Goal: Transaction & Acquisition: Register for event/course

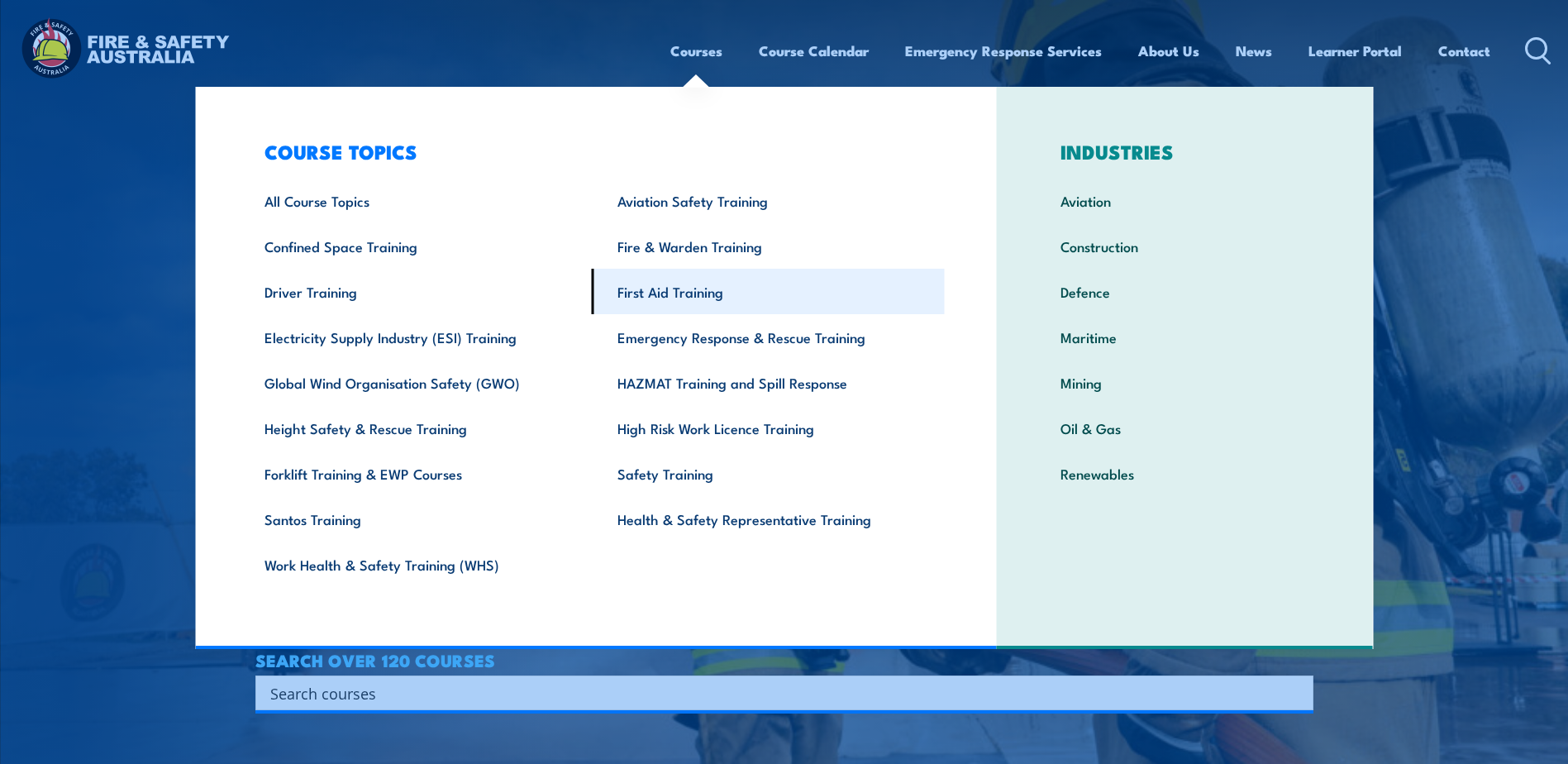
click at [716, 299] on link "First Aid Training" at bounding box center [768, 291] width 353 height 46
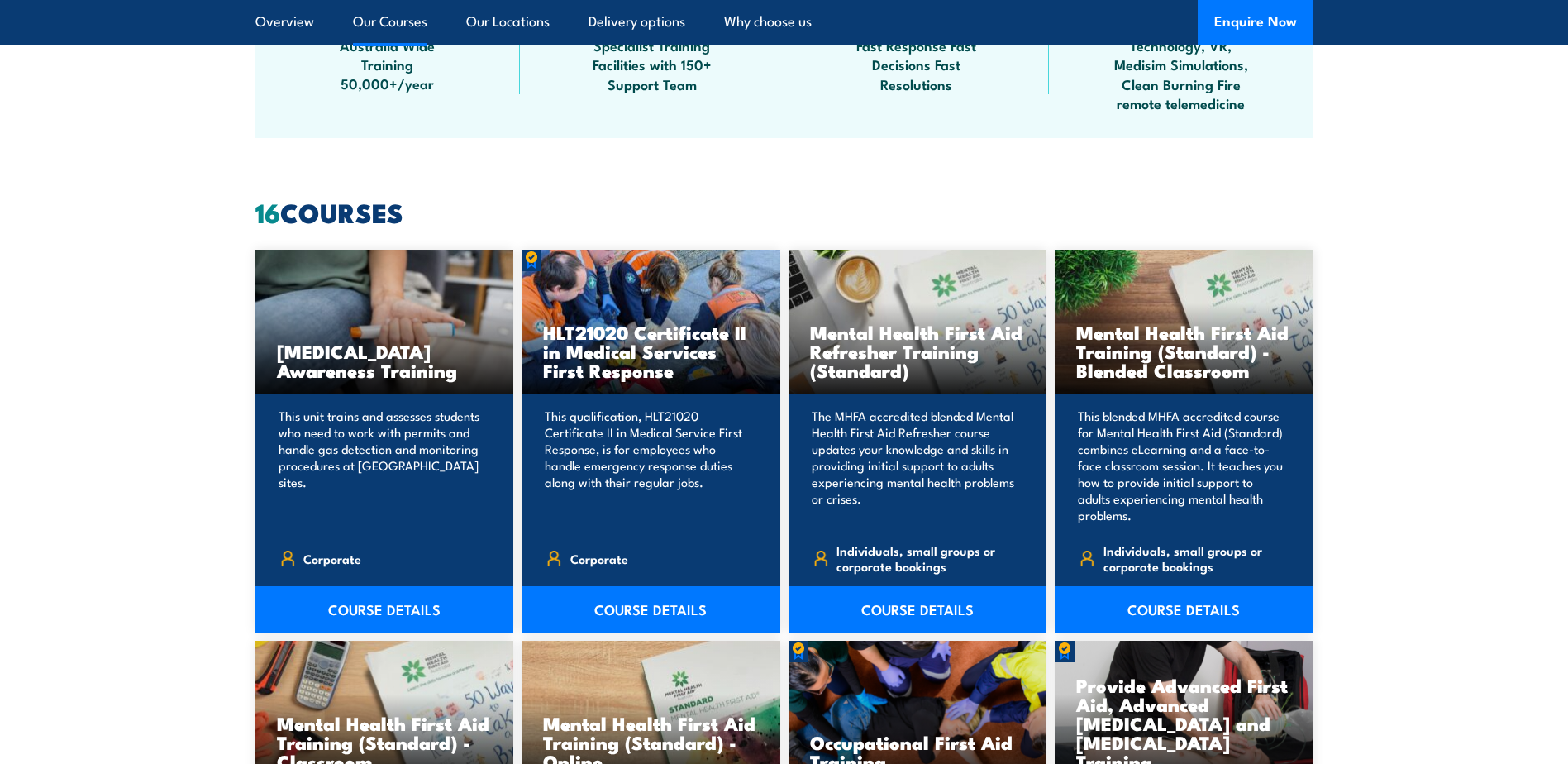
scroll to position [1240, 0]
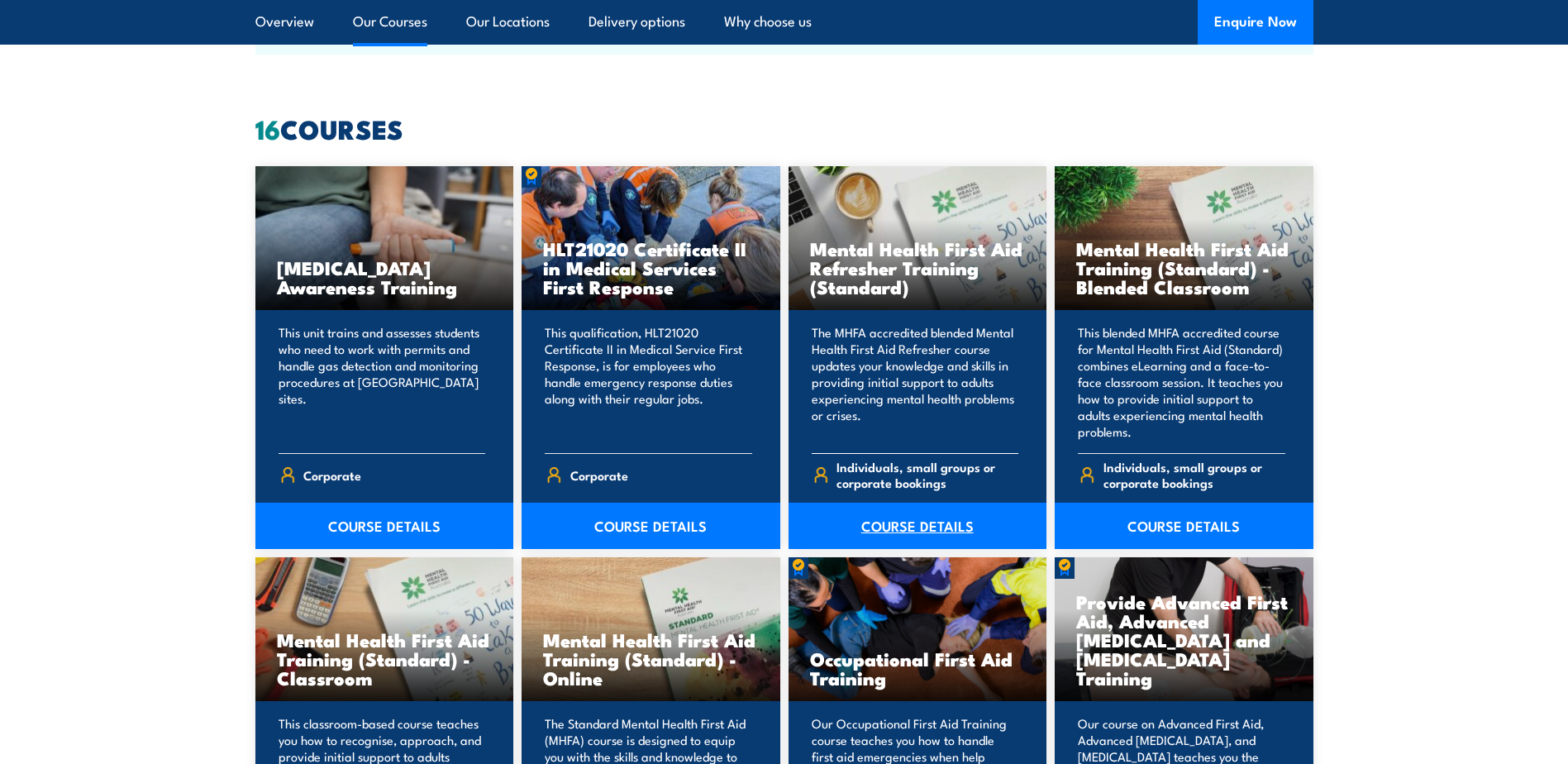
click at [877, 524] on link "COURSE DETAILS" at bounding box center [917, 526] width 258 height 47
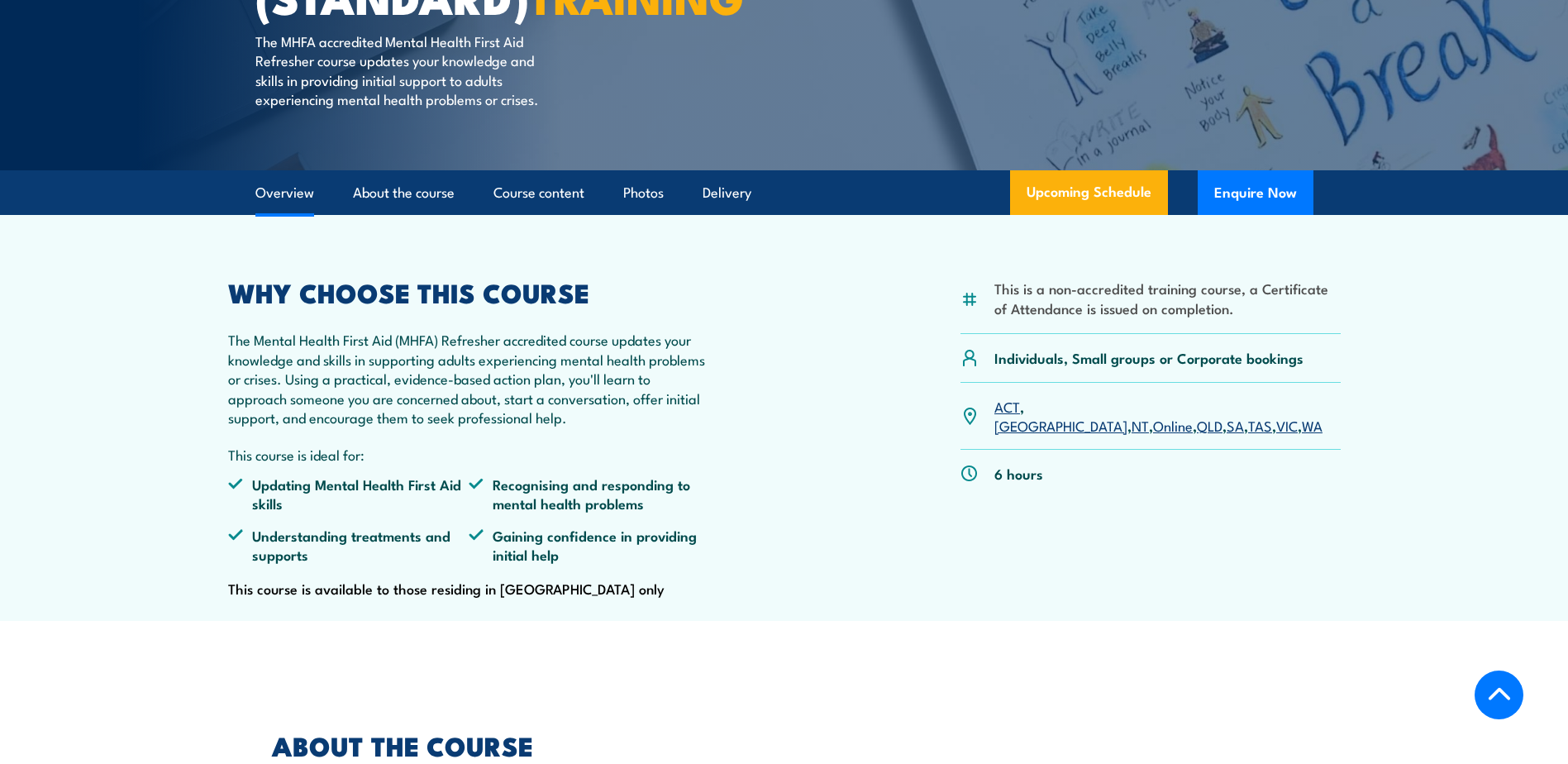
scroll to position [413, 0]
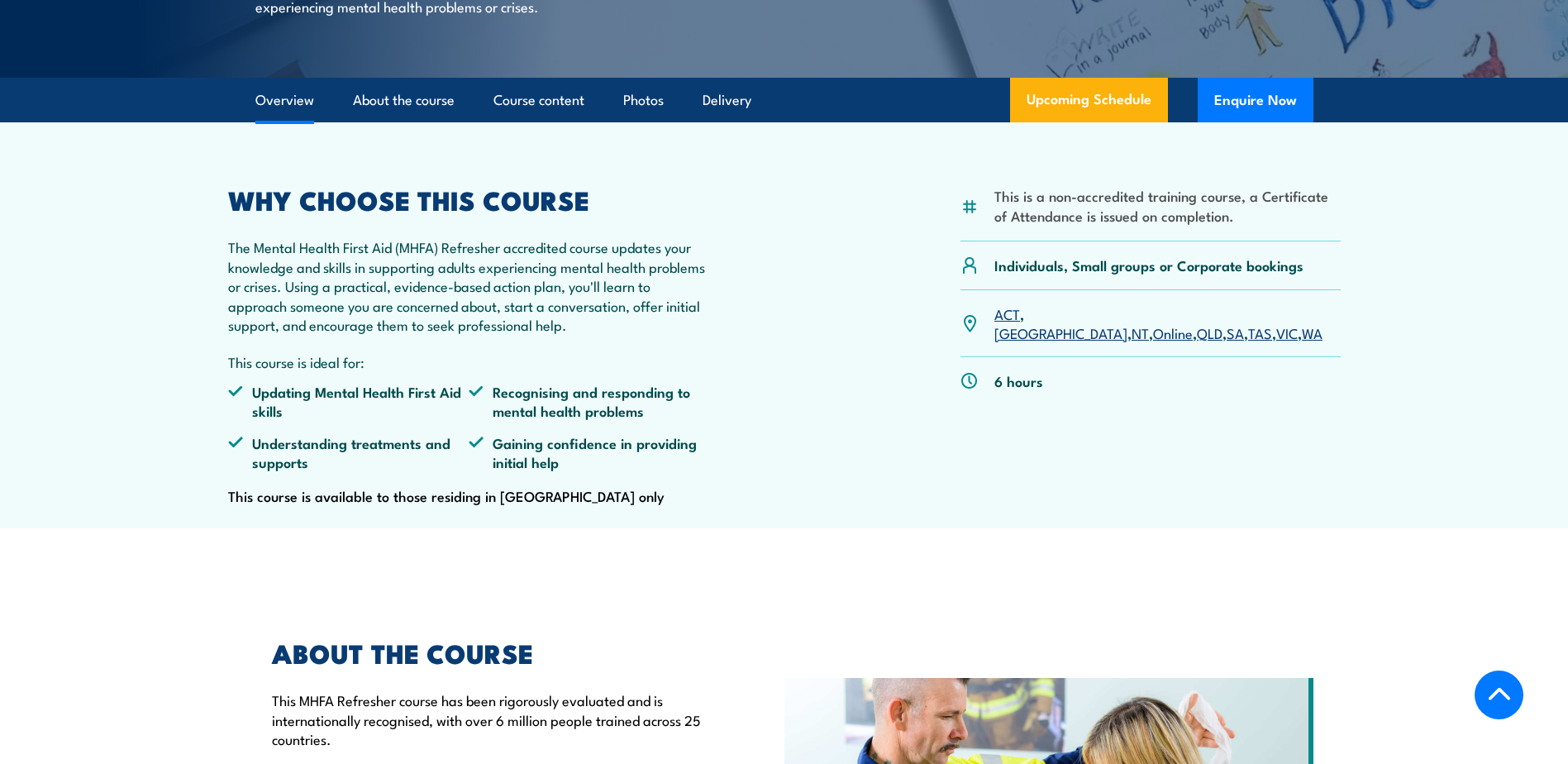
click at [1226, 343] on link "SA" at bounding box center [1235, 333] width 17 height 20
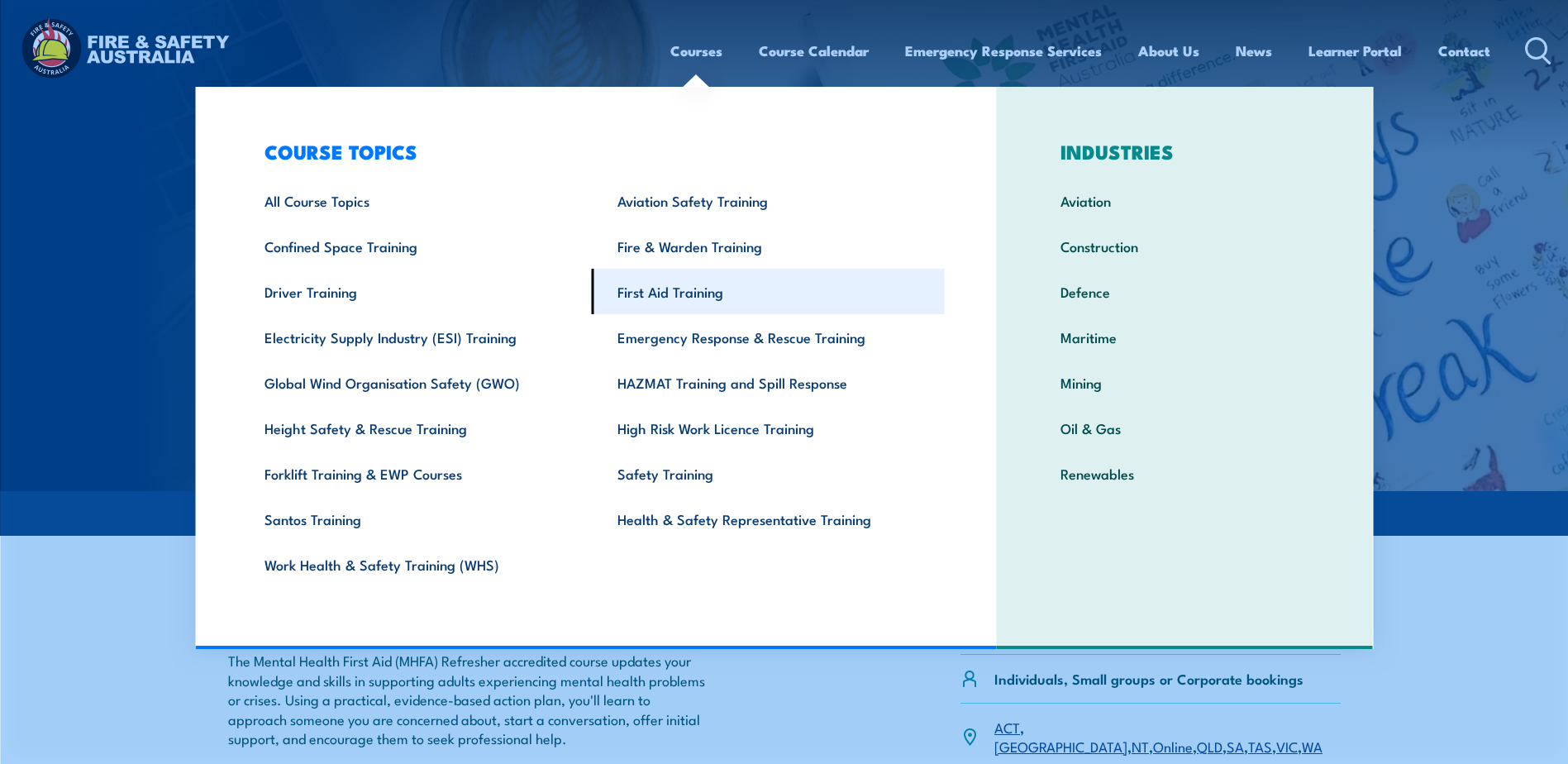
click at [656, 283] on link "First Aid Training" at bounding box center [768, 291] width 353 height 46
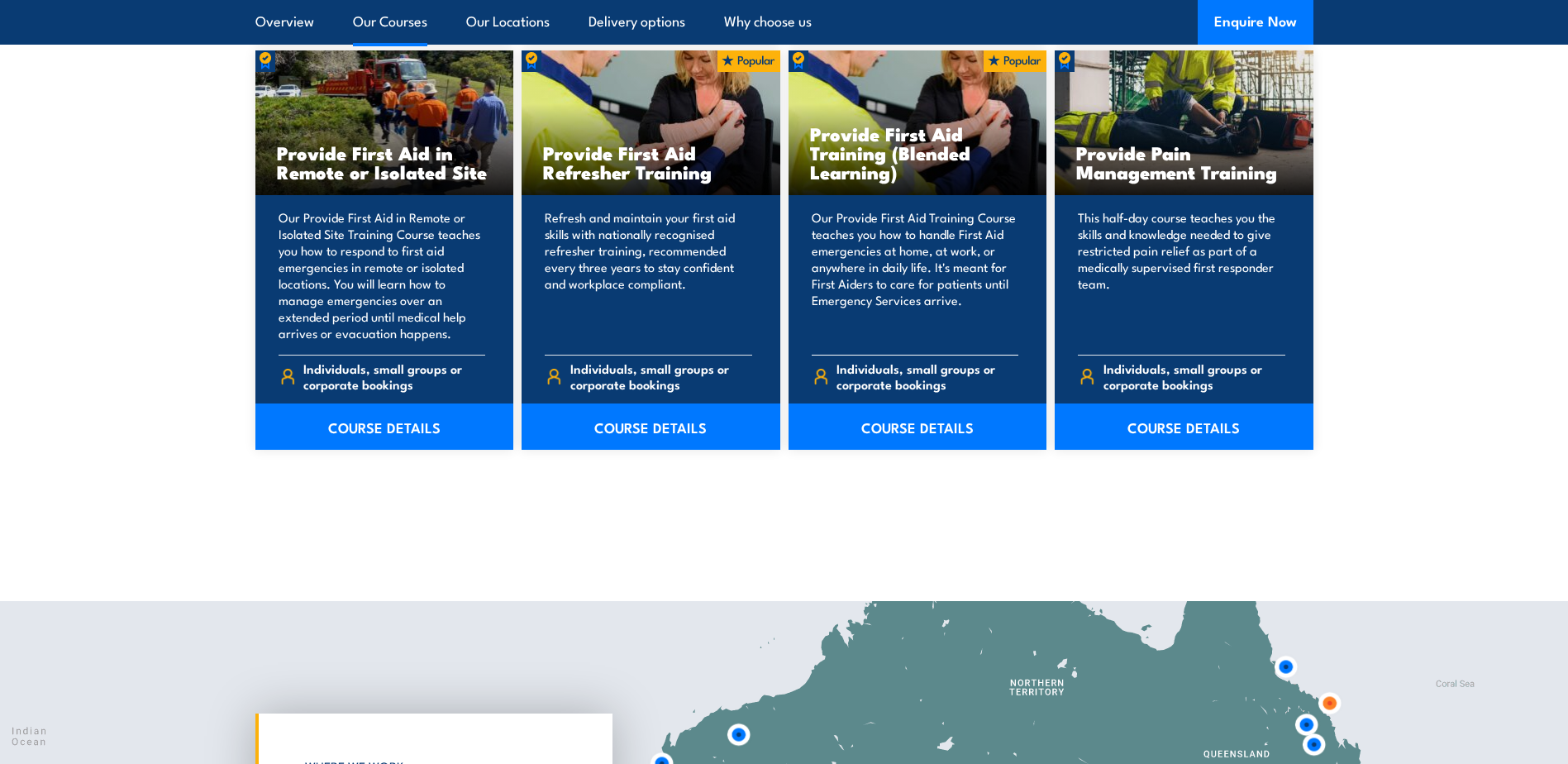
scroll to position [2729, 0]
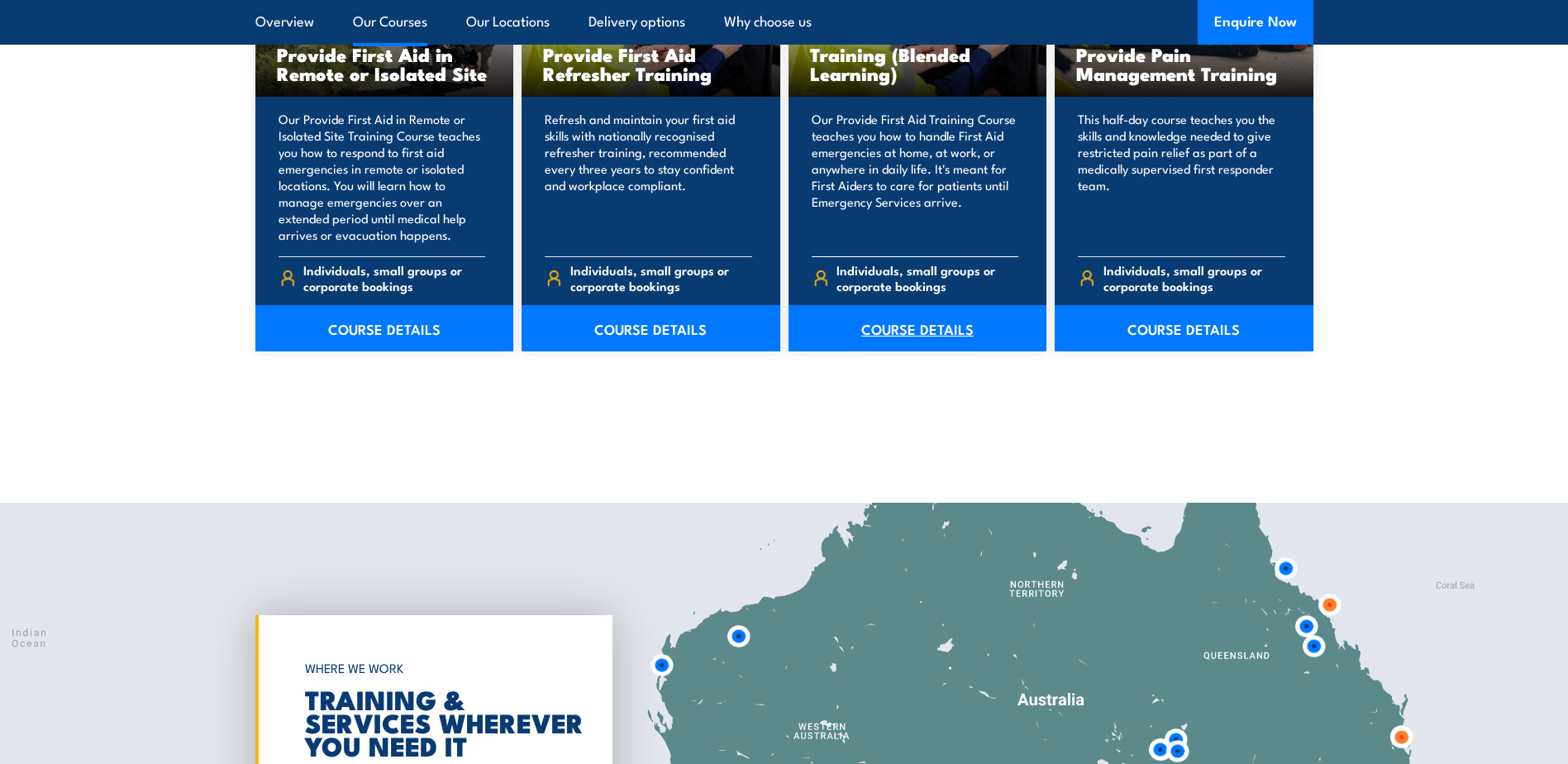
click at [908, 318] on link "COURSE DETAILS" at bounding box center [917, 328] width 258 height 47
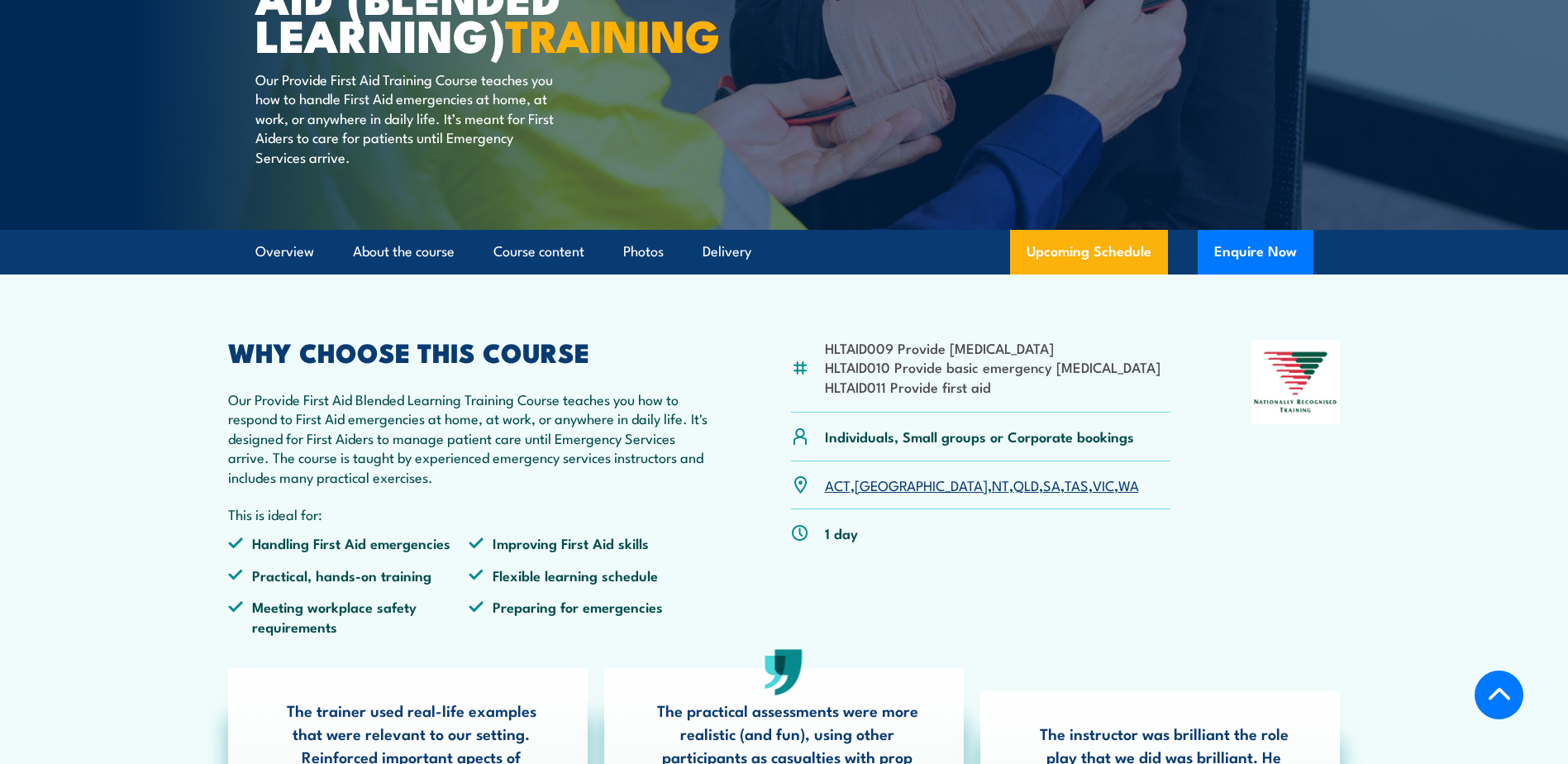
scroll to position [331, 0]
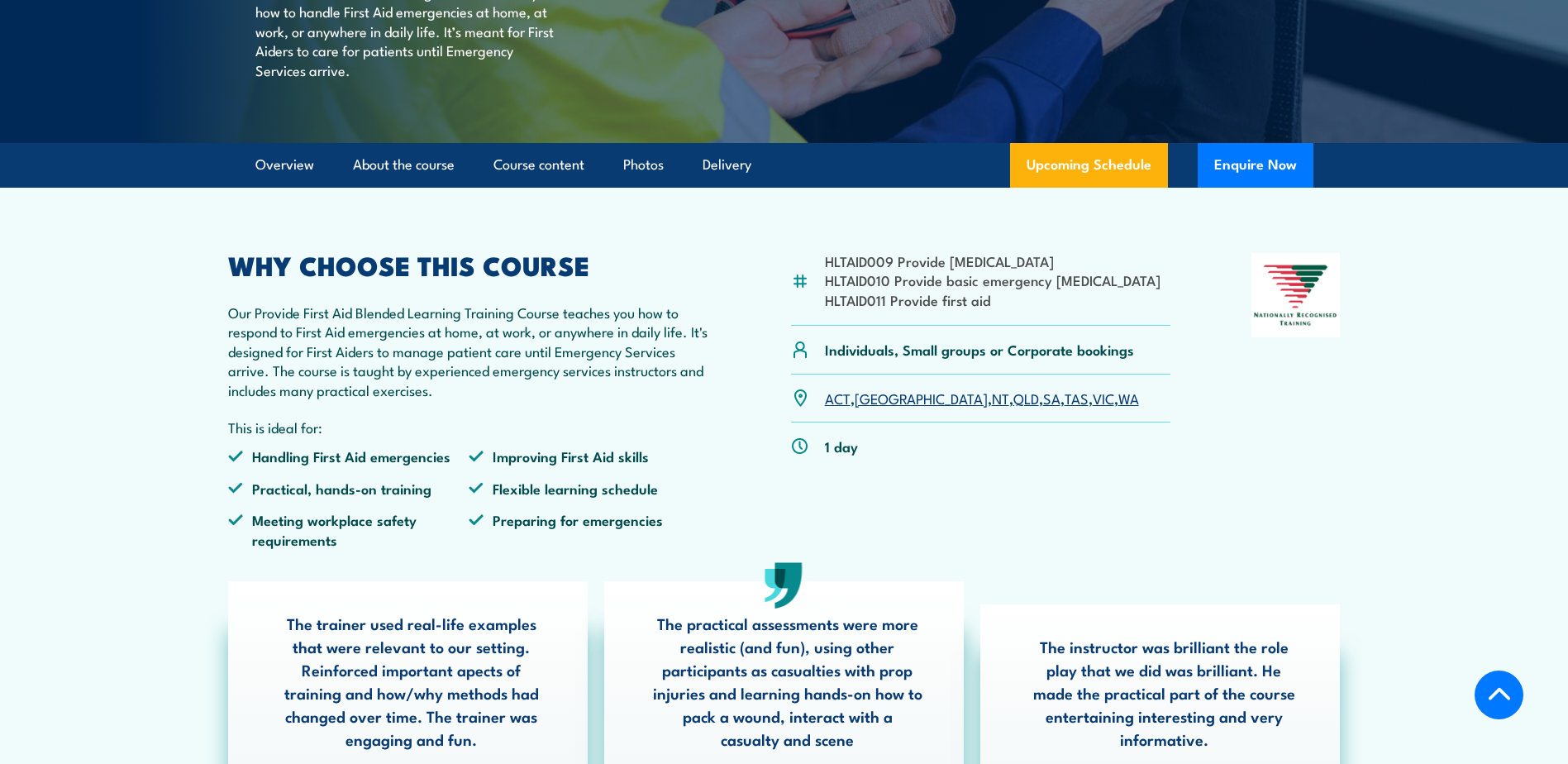
click at [1043, 407] on link "SA" at bounding box center [1051, 398] width 17 height 20
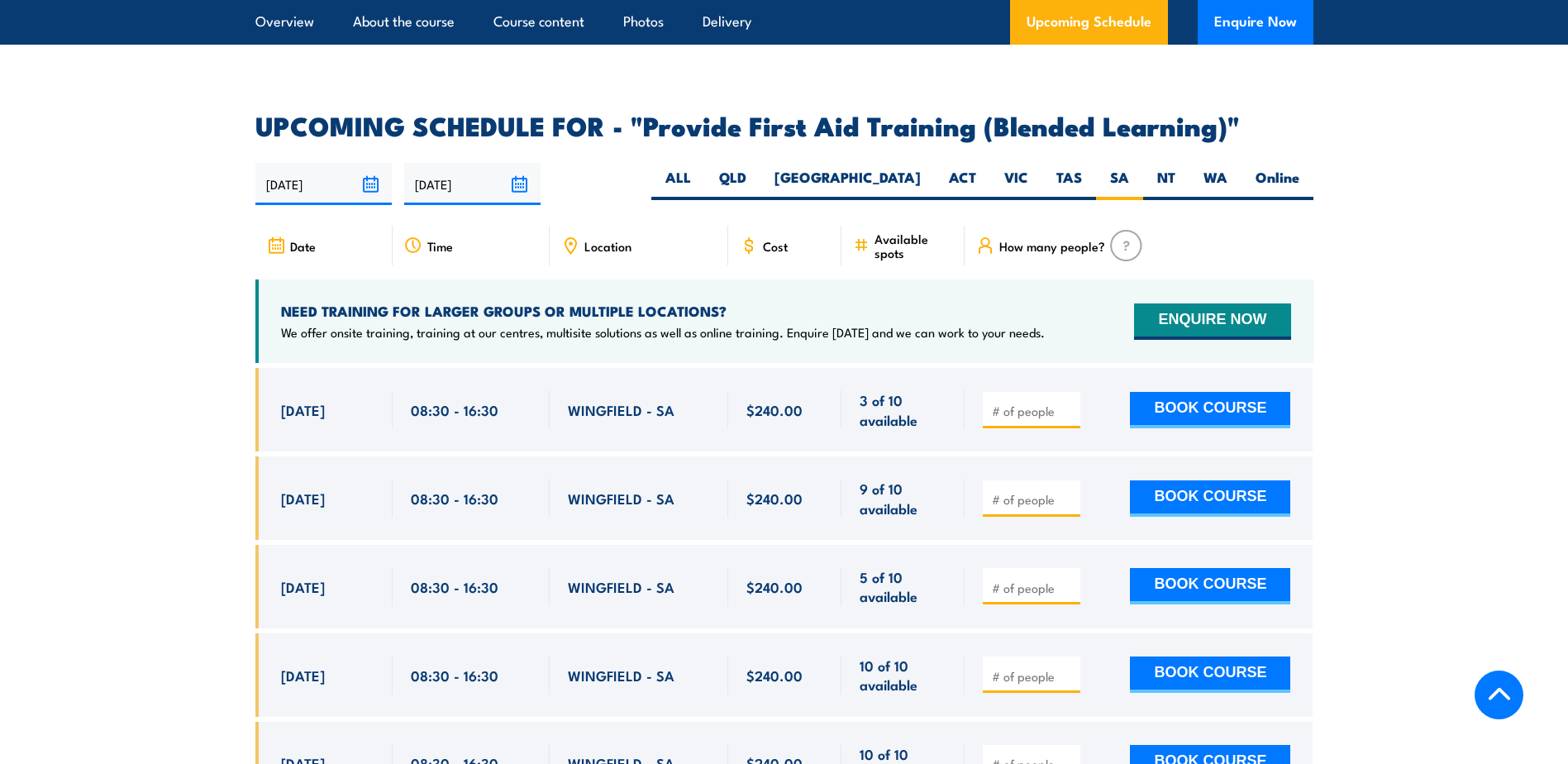
scroll to position [3029, 0]
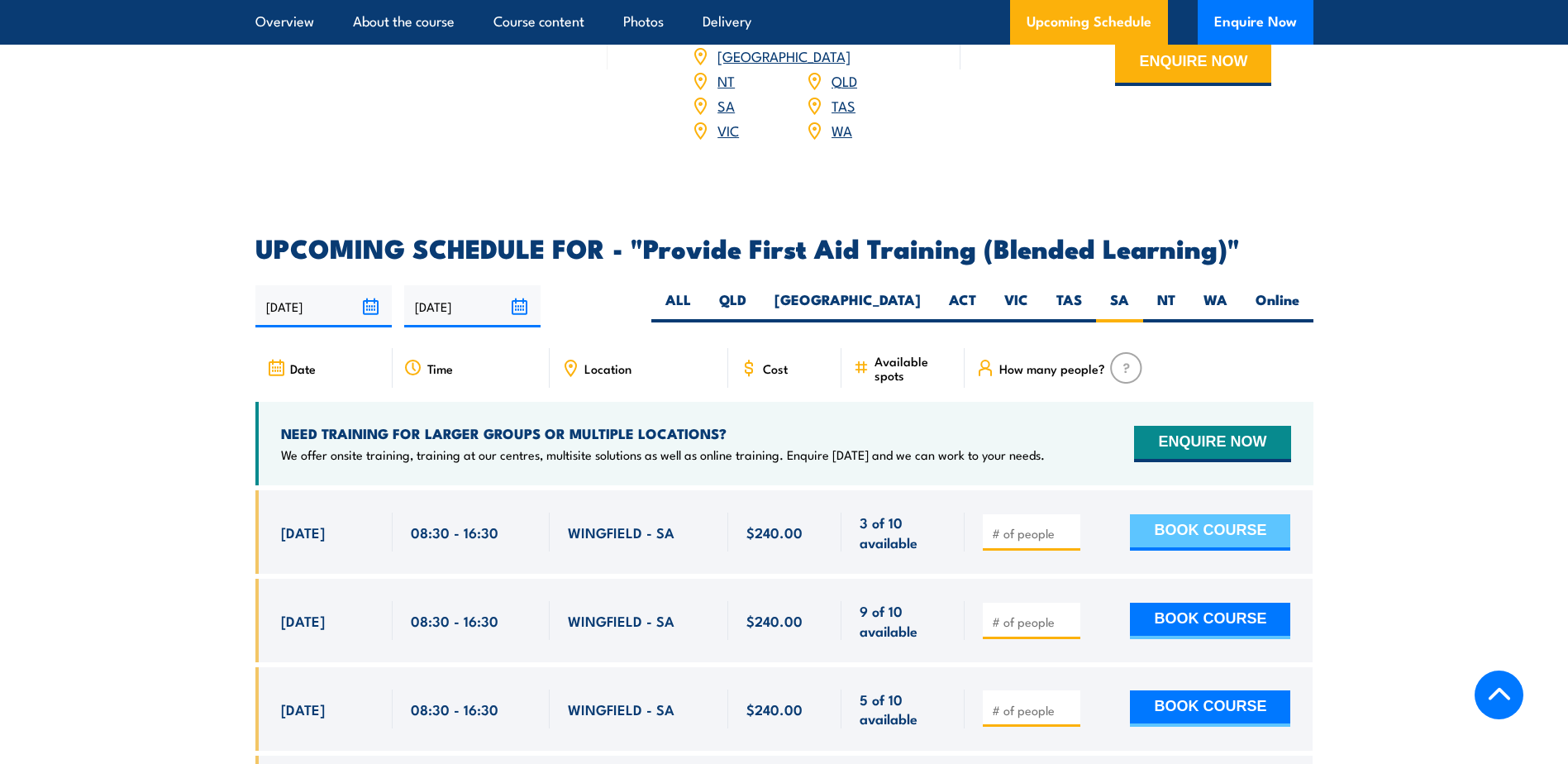
click at [1169, 542] on button "BOOK COURSE" at bounding box center [1210, 533] width 160 height 37
type input "1"
click at [1170, 537] on button "BOOK COURSE" at bounding box center [1210, 533] width 160 height 37
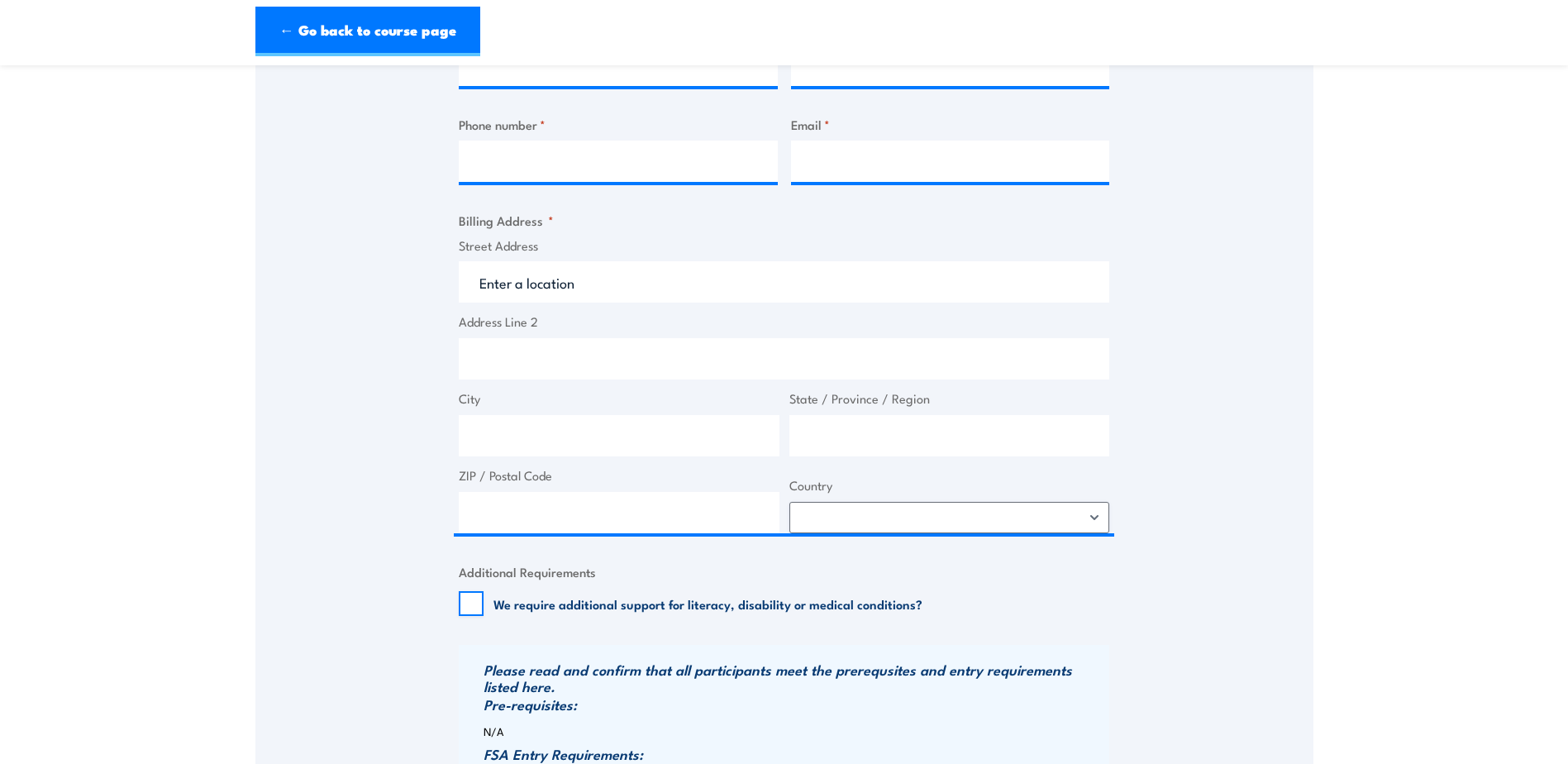
scroll to position [496, 0]
